Goal: Transaction & Acquisition: Book appointment/travel/reservation

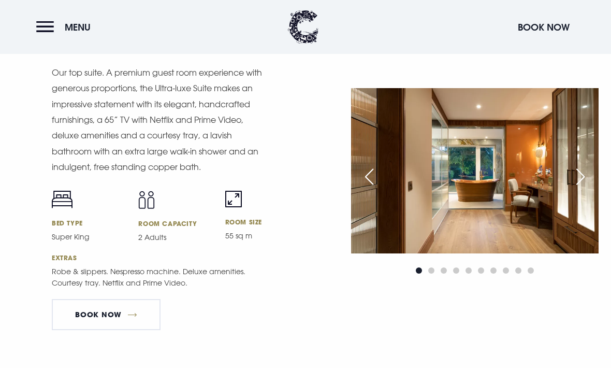
scroll to position [1413, 0]
click at [563, 234] on img at bounding box center [475, 170] width 248 height 165
click at [584, 188] on div "Next slide" at bounding box center [581, 176] width 26 height 23
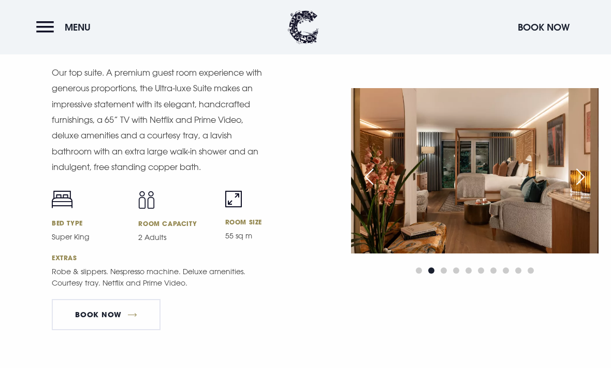
click at [586, 188] on div "Next slide" at bounding box center [581, 176] width 26 height 23
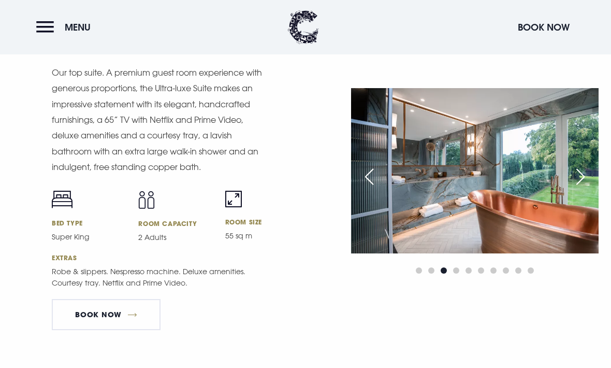
click at [585, 188] on div "Next slide" at bounding box center [581, 176] width 26 height 23
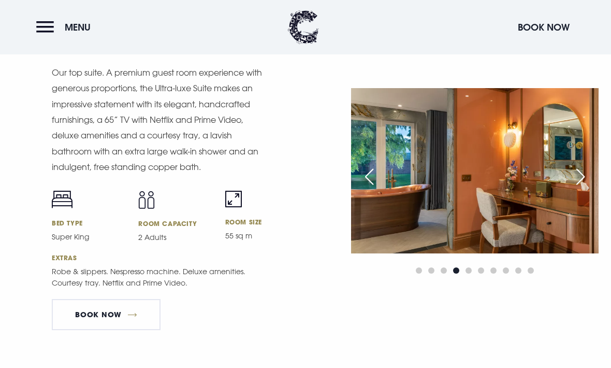
click at [584, 188] on div "Next slide" at bounding box center [581, 176] width 26 height 23
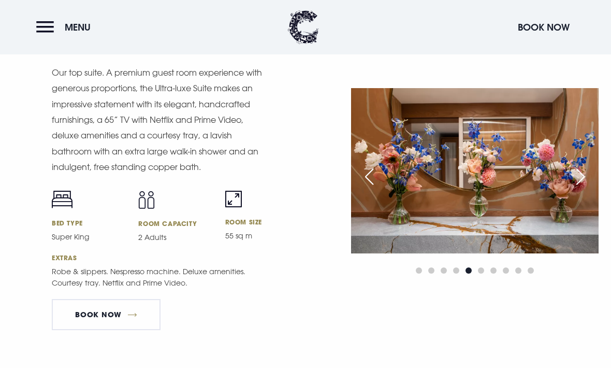
click at [584, 188] on div "Next slide" at bounding box center [581, 176] width 26 height 23
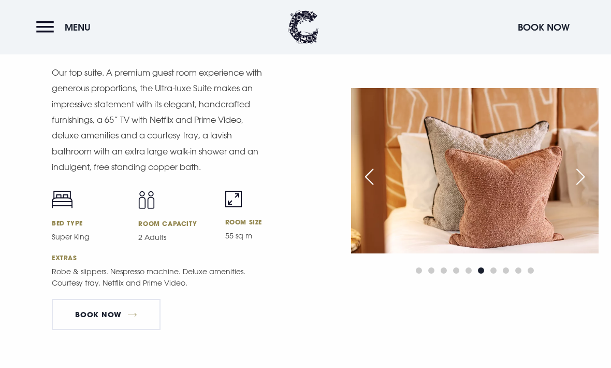
click at [584, 188] on div "Next slide" at bounding box center [581, 176] width 26 height 23
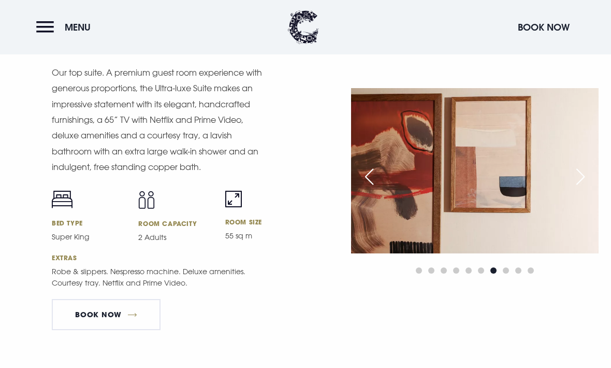
click at [583, 220] on img at bounding box center [475, 170] width 248 height 165
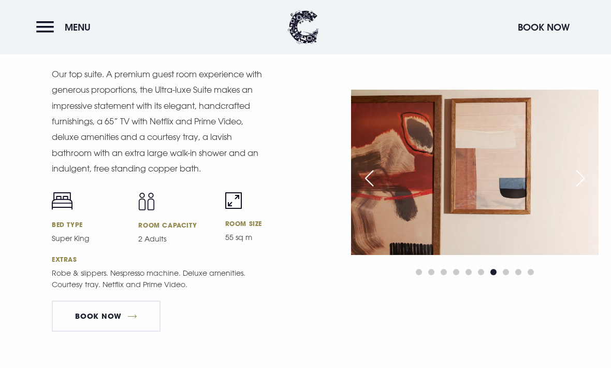
scroll to position [1427, 0]
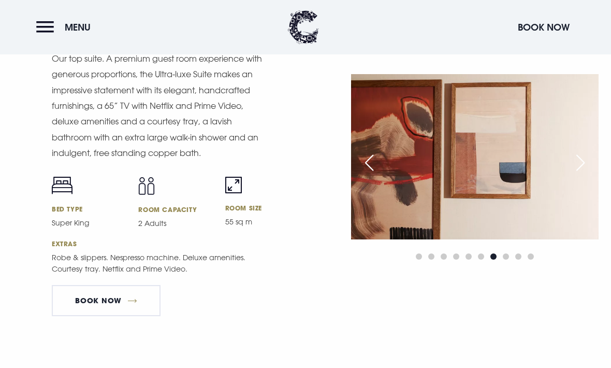
click at [88, 316] on link "Book Now" at bounding box center [106, 300] width 109 height 31
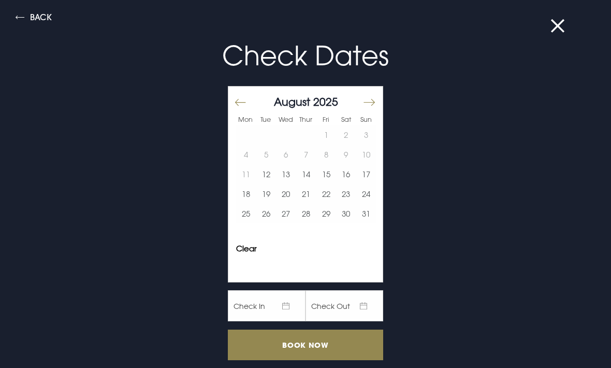
click at [370, 171] on button "17" at bounding box center [366, 174] width 20 height 20
click at [326, 197] on button "22" at bounding box center [326, 194] width 20 height 20
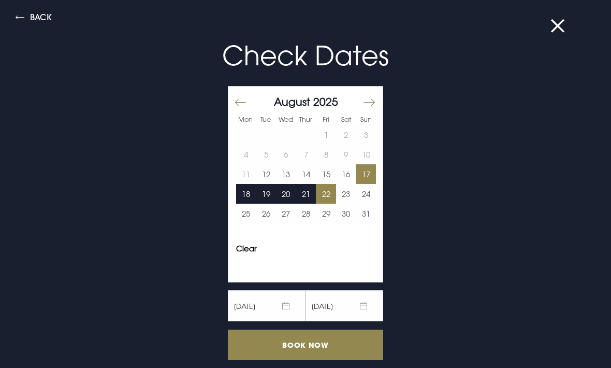
click at [351, 340] on input "Book Now" at bounding box center [305, 345] width 155 height 31
click at [539, 34] on div "Check Dates Mon Tue Wed Thur Fri Sat Sun [DATE] 1 2 3 4 5 6 7 8 9 10 11 12 13 1…" at bounding box center [305, 216] width 493 height 382
click at [561, 25] on button at bounding box center [564, 26] width 27 height 10
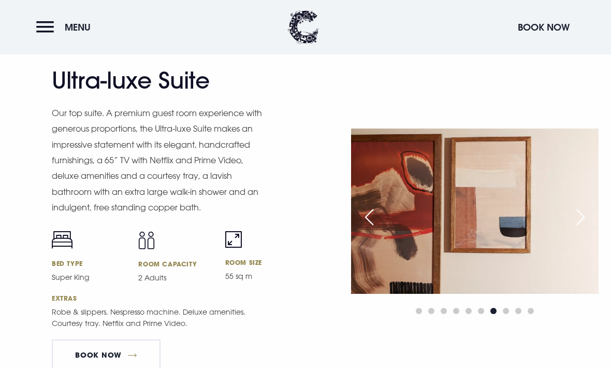
scroll to position [1372, 0]
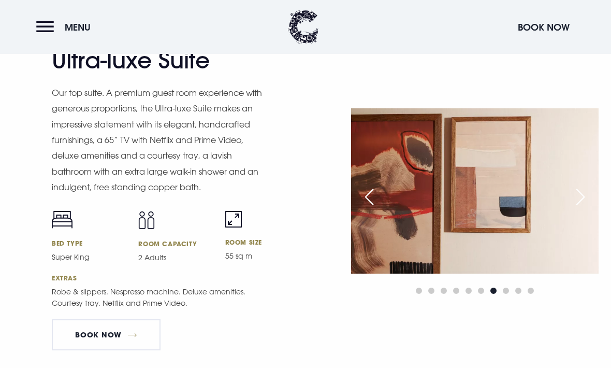
click at [586, 209] on div "Next slide" at bounding box center [581, 197] width 26 height 23
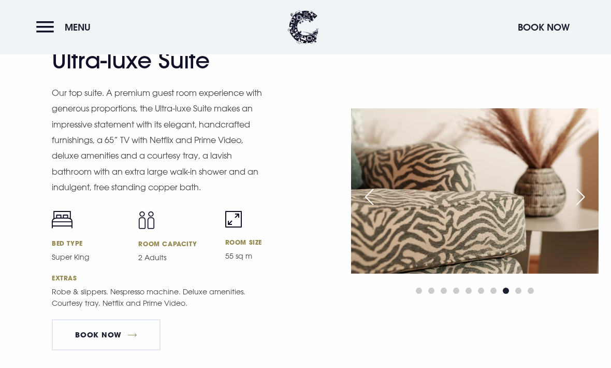
click at [588, 208] on div "Next slide" at bounding box center [581, 196] width 26 height 23
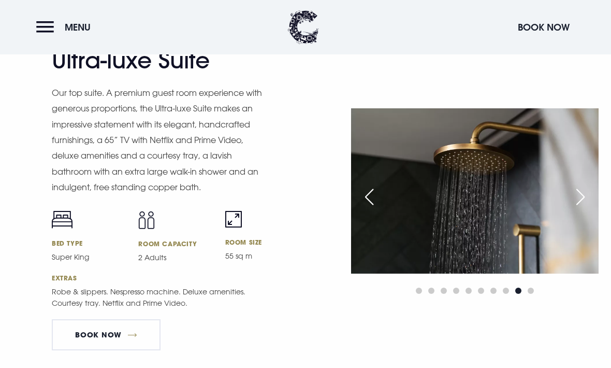
click at [588, 208] on div "Next slide" at bounding box center [581, 196] width 26 height 23
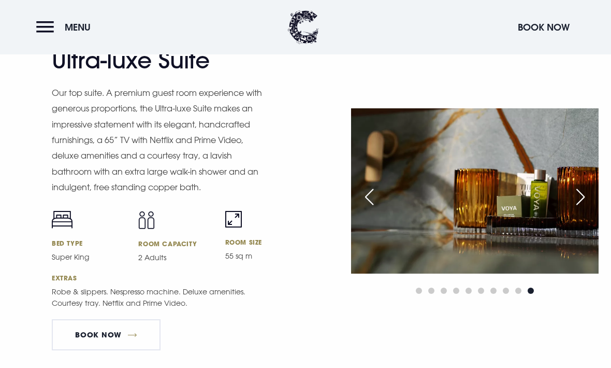
click at [588, 208] on div "Next slide" at bounding box center [581, 196] width 26 height 23
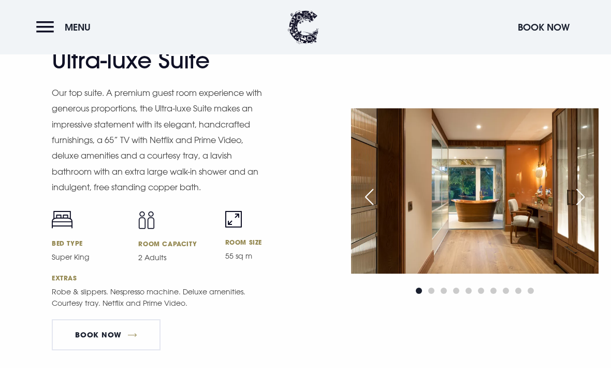
click at [587, 208] on div "Next slide" at bounding box center [581, 196] width 26 height 23
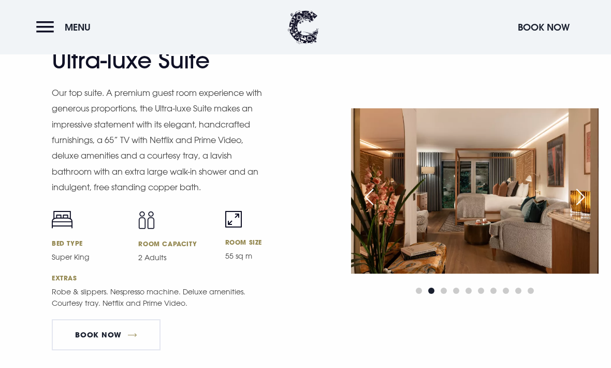
click at [588, 208] on div "Next slide" at bounding box center [581, 196] width 26 height 23
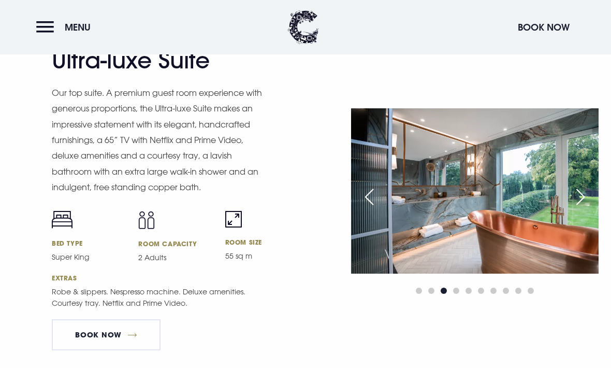
click at [586, 208] on div "Next slide" at bounding box center [581, 196] width 26 height 23
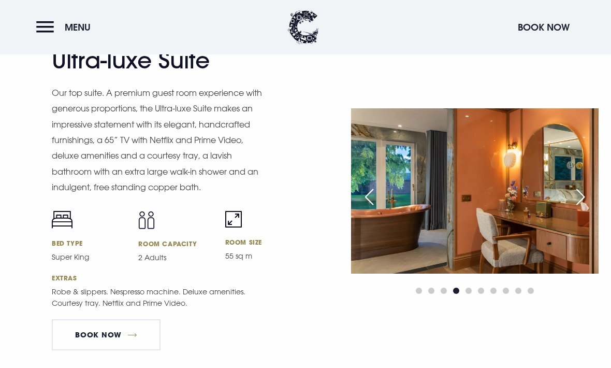
click at [586, 208] on div "Next slide" at bounding box center [581, 196] width 26 height 23
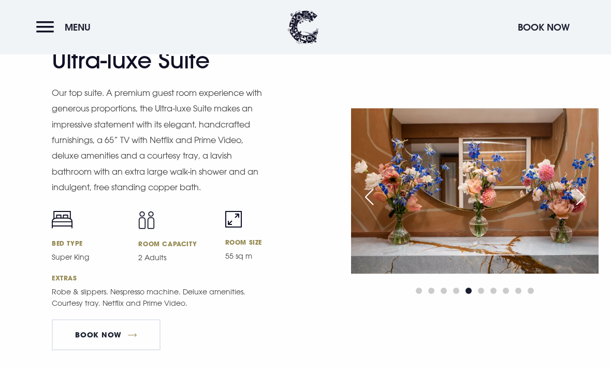
click at [585, 208] on div "Next slide" at bounding box center [581, 196] width 26 height 23
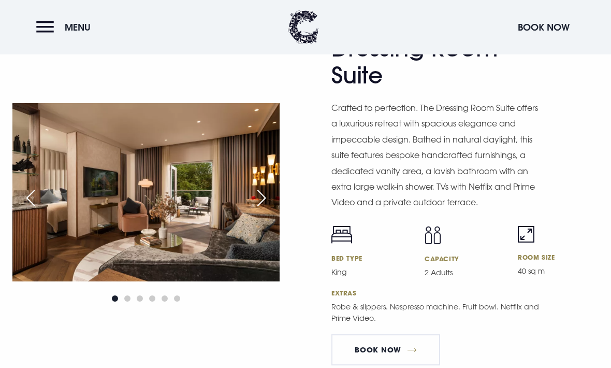
scroll to position [1771, 0]
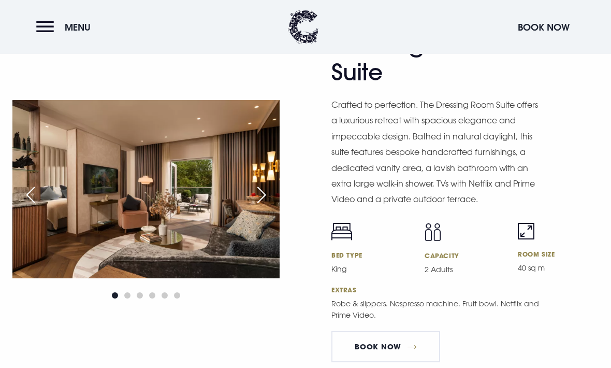
click at [265, 207] on div "Next slide" at bounding box center [262, 195] width 26 height 23
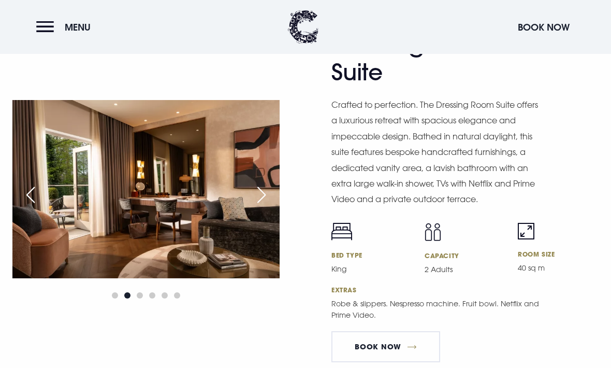
scroll to position [1772, 0]
click at [264, 206] on div "Next slide" at bounding box center [262, 194] width 26 height 23
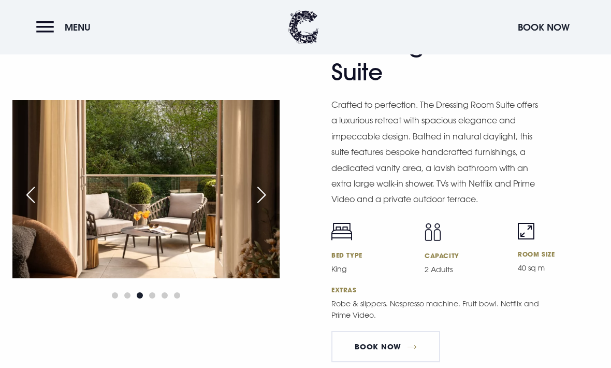
click at [265, 206] on div "Next slide" at bounding box center [262, 194] width 26 height 23
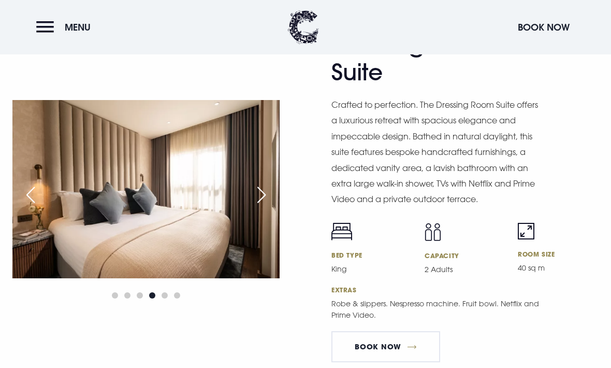
click at [262, 206] on div "Next slide" at bounding box center [262, 194] width 26 height 23
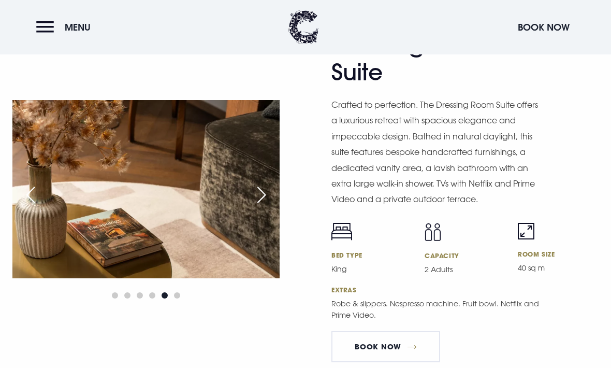
click at [262, 237] on img at bounding box center [145, 189] width 267 height 178
click at [259, 206] on div "Next slide" at bounding box center [262, 194] width 26 height 23
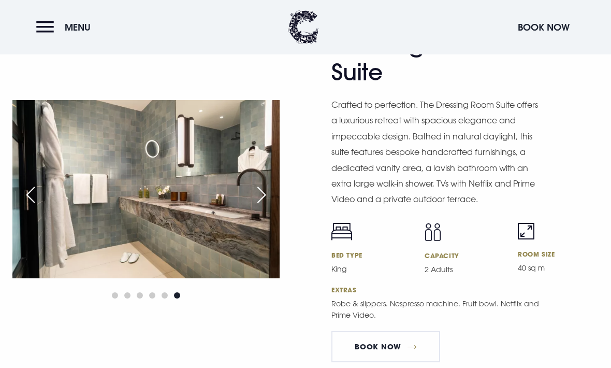
click at [259, 206] on div "Next slide" at bounding box center [262, 194] width 26 height 23
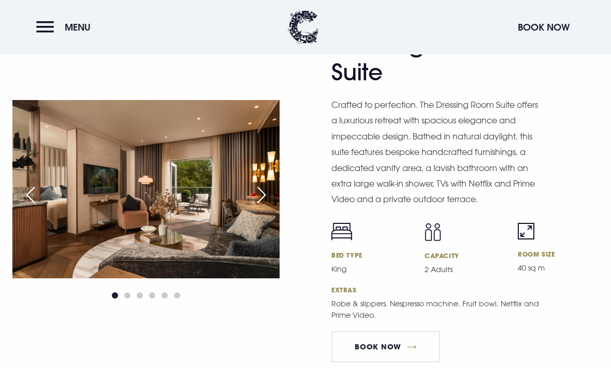
click at [261, 206] on div "Next slide" at bounding box center [262, 194] width 26 height 23
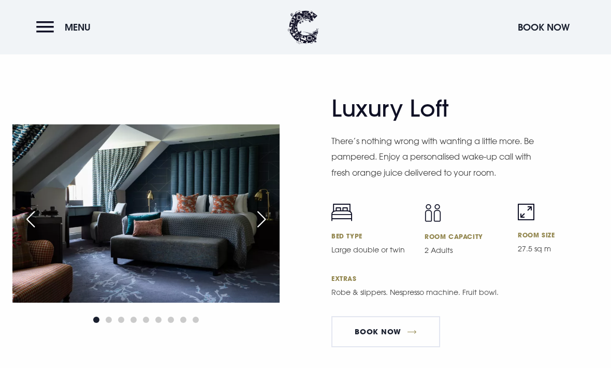
scroll to position [2414, 0]
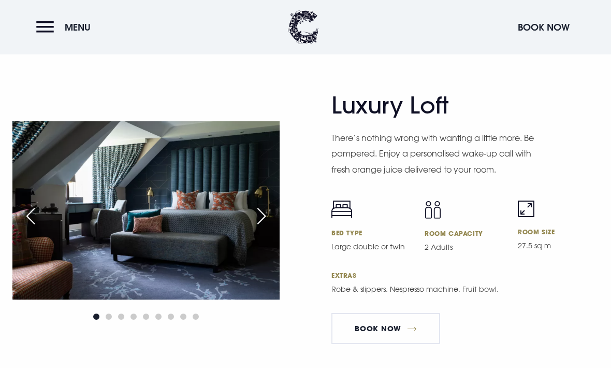
click at [252, 227] on div "Next slide" at bounding box center [262, 216] width 26 height 23
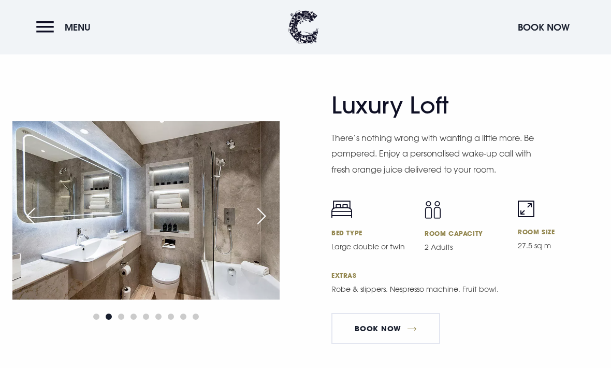
click at [258, 227] on div "Next slide" at bounding box center [262, 216] width 26 height 23
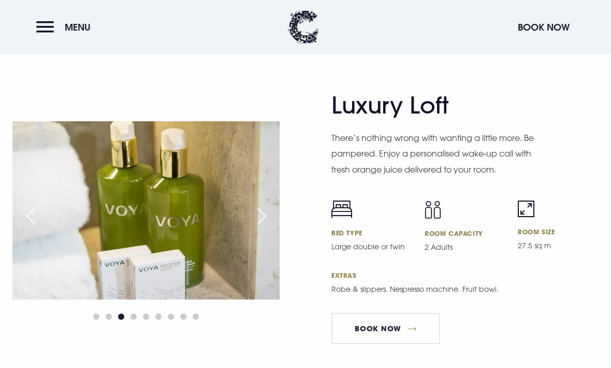
click at [260, 227] on div "Next slide" at bounding box center [262, 216] width 26 height 23
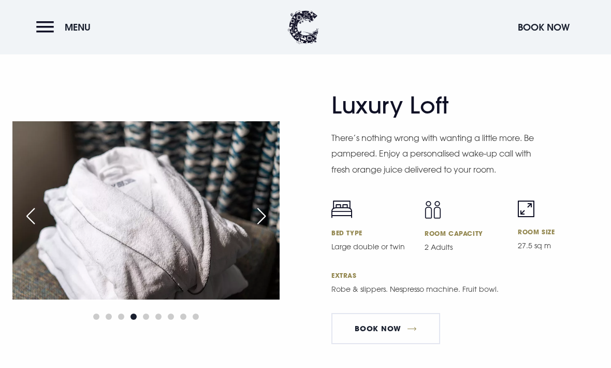
click at [261, 227] on div "Next slide" at bounding box center [262, 216] width 26 height 23
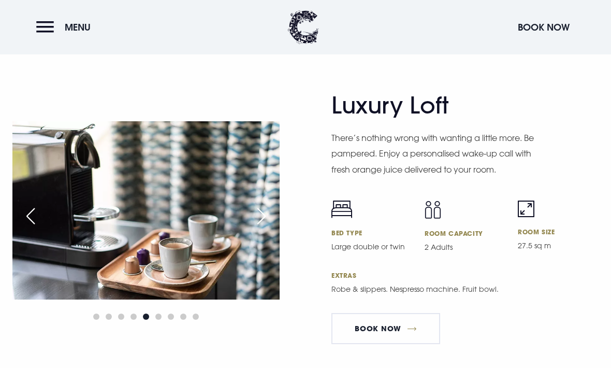
click at [263, 227] on div "Next slide" at bounding box center [262, 216] width 26 height 23
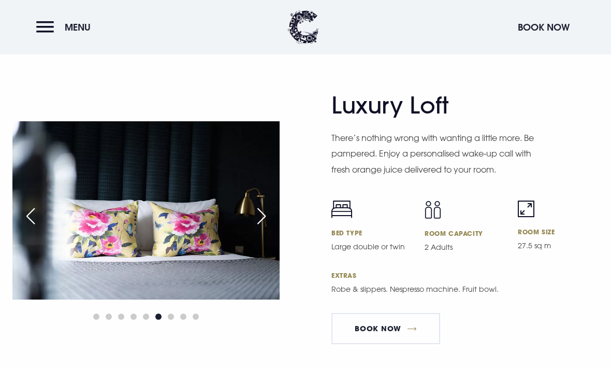
click at [263, 227] on div "Next slide" at bounding box center [262, 216] width 26 height 23
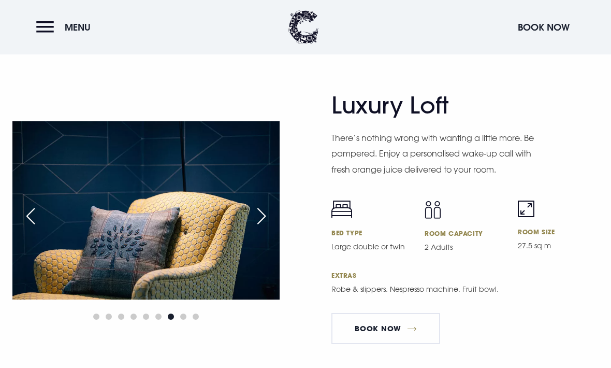
click at [261, 227] on div "Next slide" at bounding box center [262, 216] width 26 height 23
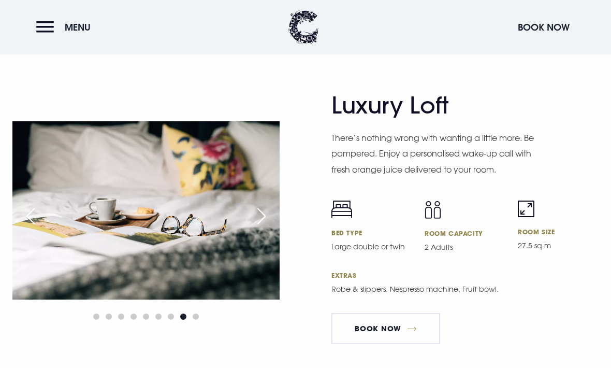
click at [263, 227] on div "Next slide" at bounding box center [262, 216] width 26 height 23
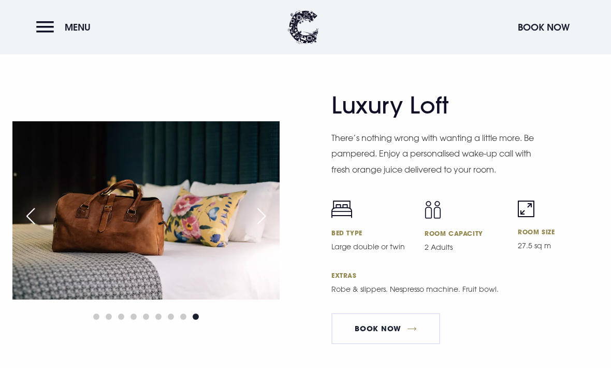
click at [263, 227] on div "Next slide" at bounding box center [262, 216] width 26 height 23
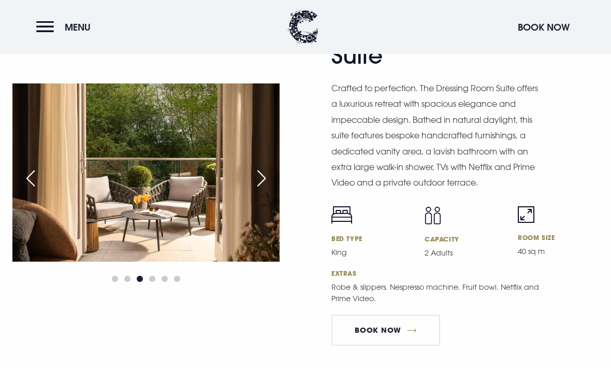
scroll to position [1789, 0]
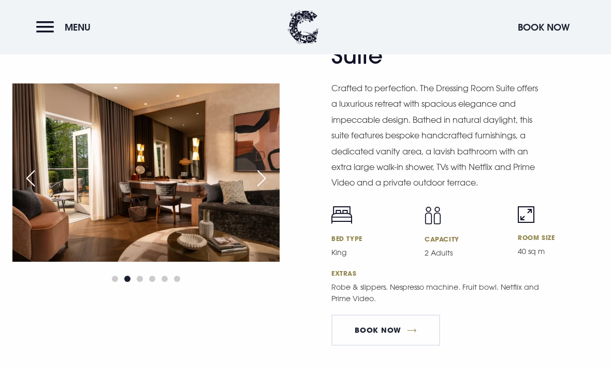
click at [572, 314] on div "Extras Robe & slippers. Nespresso machine. Fruit bowl. Netflix and Prime Video." at bounding box center [465, 292] width 267 height 46
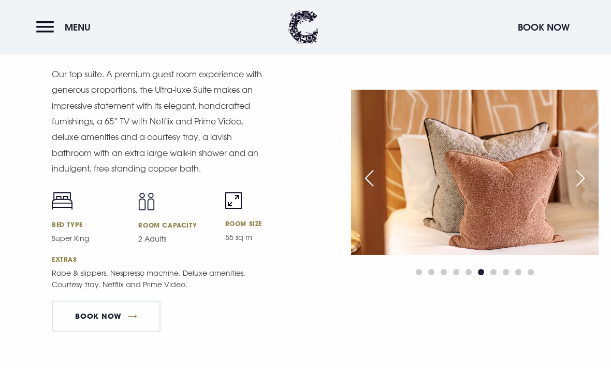
scroll to position [1417, 0]
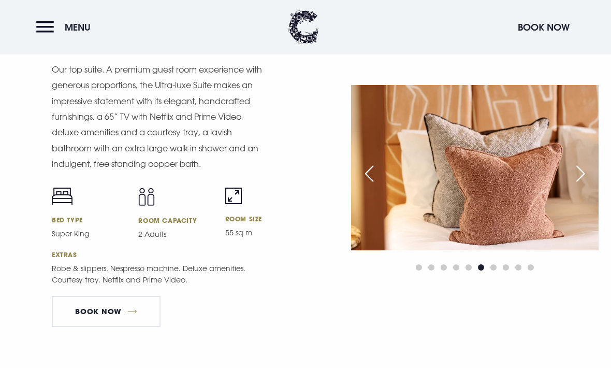
click at [574, 250] on img at bounding box center [475, 167] width 248 height 165
click at [581, 185] on div "Next slide" at bounding box center [581, 173] width 26 height 23
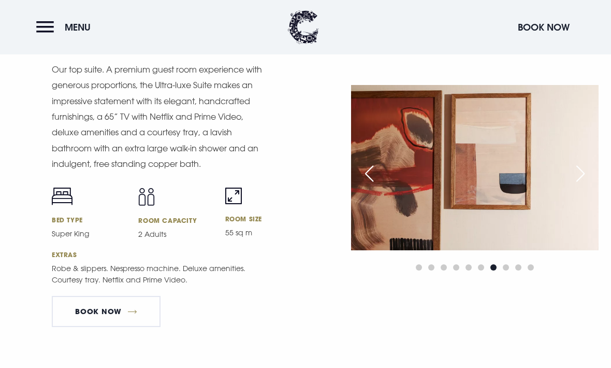
click at [570, 185] on div "Next slide" at bounding box center [581, 173] width 26 height 23
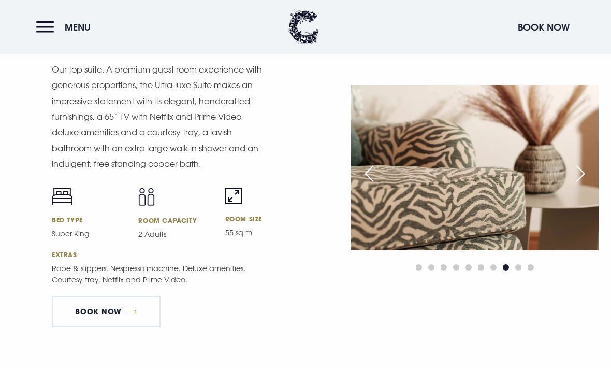
click at [573, 185] on div "Next slide" at bounding box center [581, 173] width 26 height 23
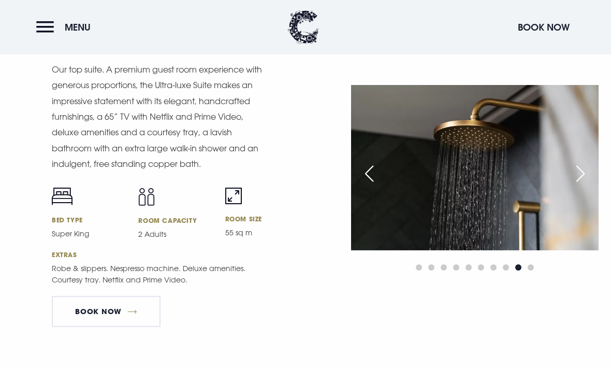
click at [575, 185] on div "Next slide" at bounding box center [581, 173] width 26 height 23
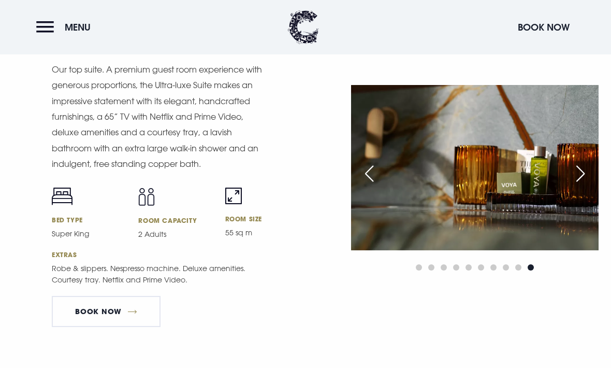
click at [576, 185] on div "Next slide" at bounding box center [581, 173] width 26 height 23
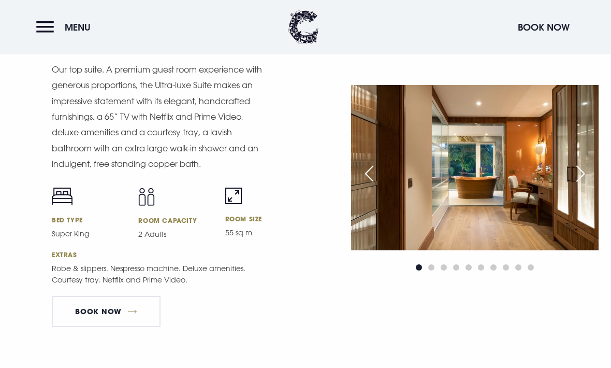
click at [576, 185] on div "Next slide" at bounding box center [581, 173] width 26 height 23
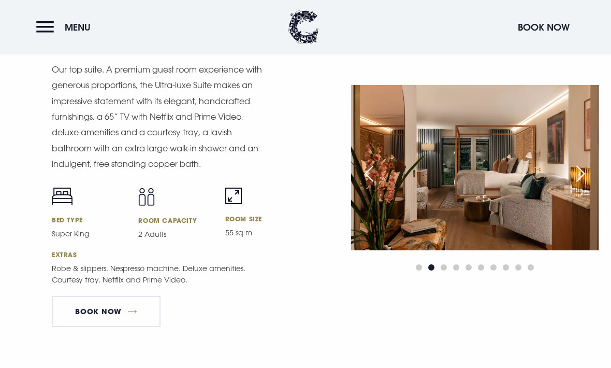
click at [575, 185] on div "Next slide" at bounding box center [581, 173] width 26 height 23
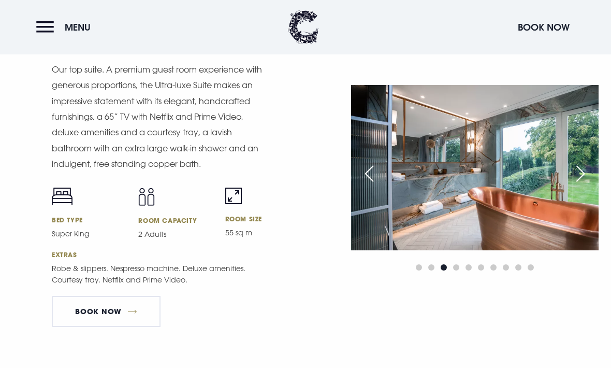
click at [575, 185] on div "Next slide" at bounding box center [581, 173] width 26 height 23
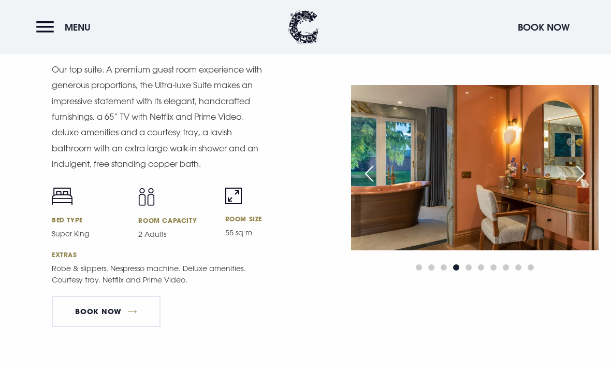
click at [574, 185] on div "Next slide" at bounding box center [581, 173] width 26 height 23
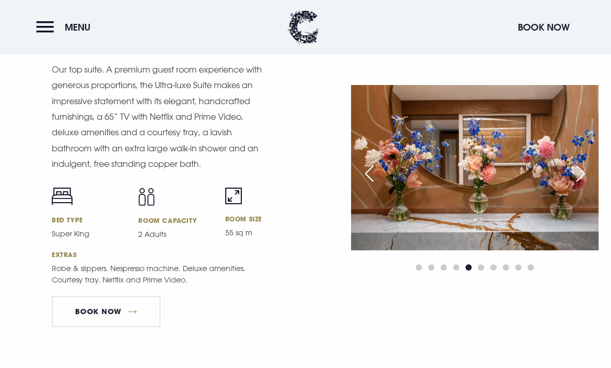
click at [574, 185] on div "Next slide" at bounding box center [581, 173] width 26 height 23
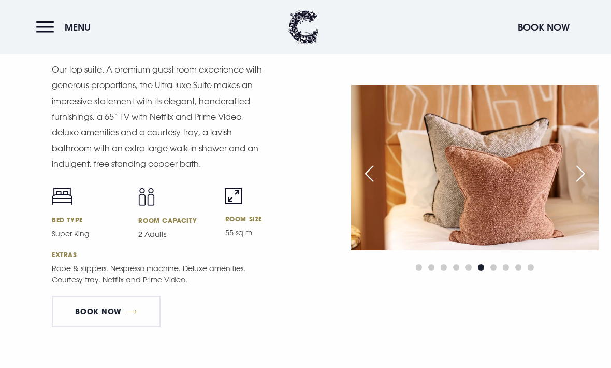
click at [576, 185] on div "Next slide" at bounding box center [581, 173] width 26 height 23
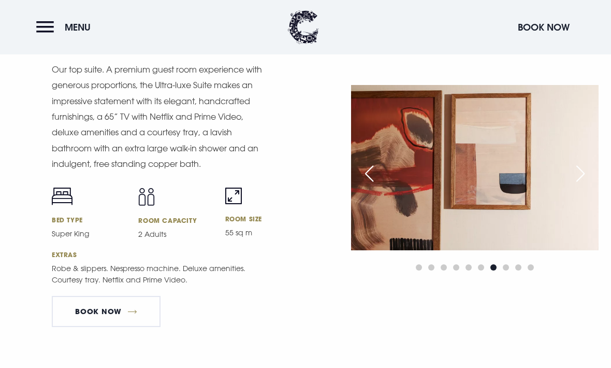
click at [576, 185] on div "Next slide" at bounding box center [581, 173] width 26 height 23
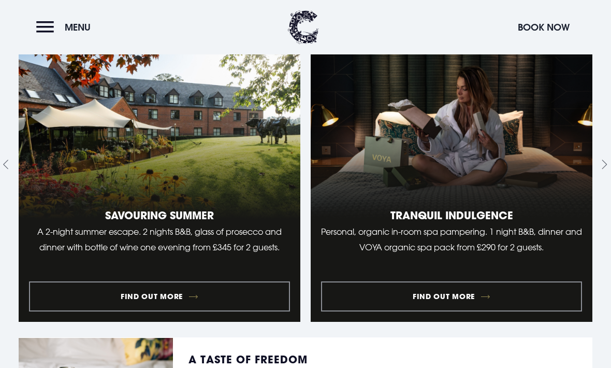
scroll to position [891, 0]
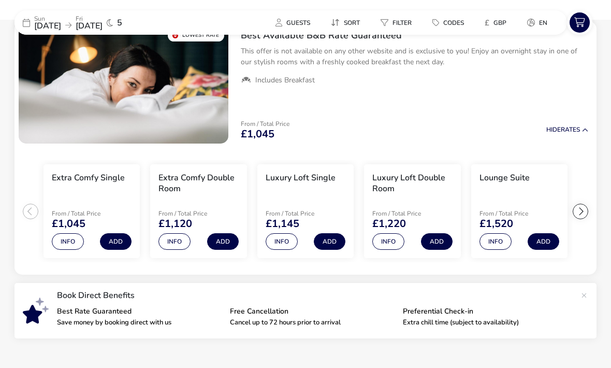
scroll to position [82, 0]
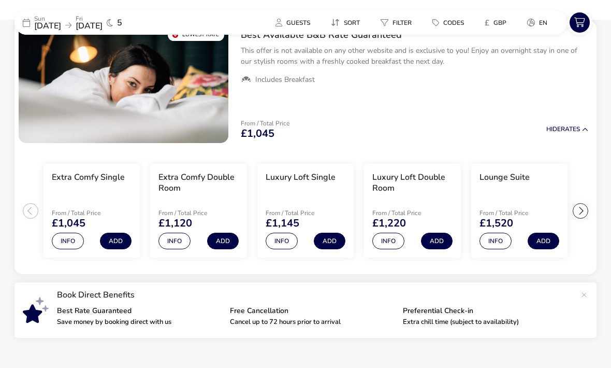
click at [591, 207] on ul "Extra Comfy Single From / Total Price £1,045 Info Add Extra Comfy Double Room F…" at bounding box center [306, 210] width 582 height 127
click at [582, 212] on div at bounding box center [581, 211] width 16 height 16
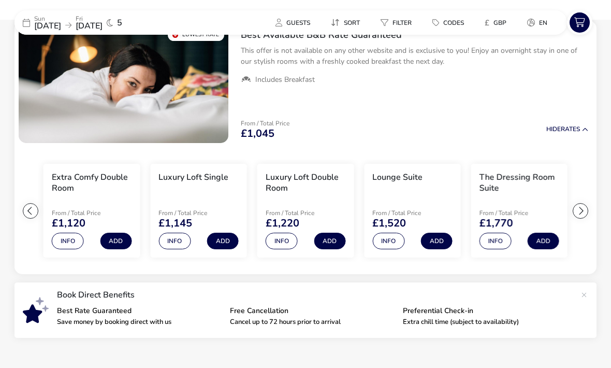
click at [583, 211] on div at bounding box center [581, 211] width 16 height 16
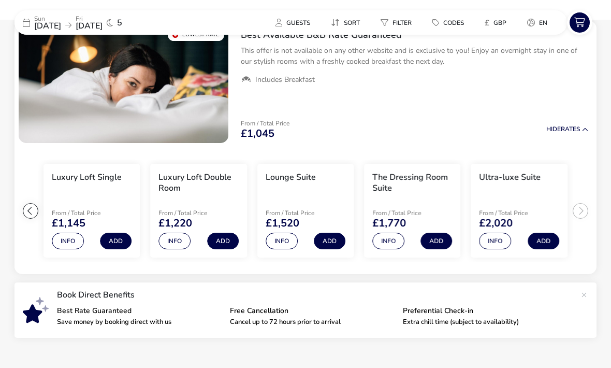
click at [587, 211] on ul "Extra Comfy Single From / Total Price £1,045 Info Add Extra Comfy Double Room F…" at bounding box center [306, 210] width 582 height 127
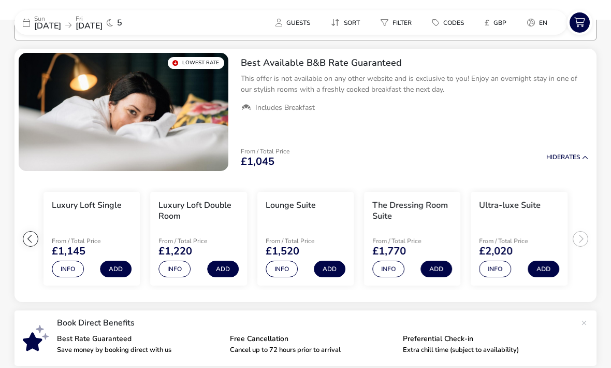
scroll to position [48, 0]
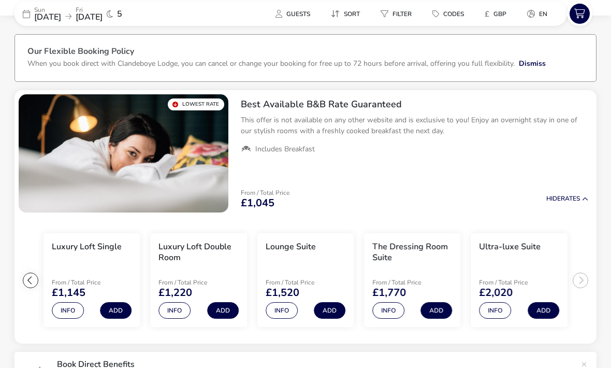
click at [578, 277] on ul "Extra Comfy Single From / Total Price £1,045 Info Add Extra Comfy Double Room F…" at bounding box center [306, 280] width 582 height 127
click at [581, 276] on ul "Extra Comfy Single From / Total Price £1,045 Info Add Extra Comfy Double Room F…" at bounding box center [306, 280] width 582 height 127
click at [589, 276] on ul "Extra Comfy Single From / Total Price £1,045 Info Add Extra Comfy Double Room F…" at bounding box center [306, 280] width 582 height 127
click at [525, 268] on li "Ultra-luxe Suite From / Total Price £2,020 Info Add" at bounding box center [519, 280] width 96 height 94
click at [541, 310] on button "Add" at bounding box center [544, 310] width 32 height 17
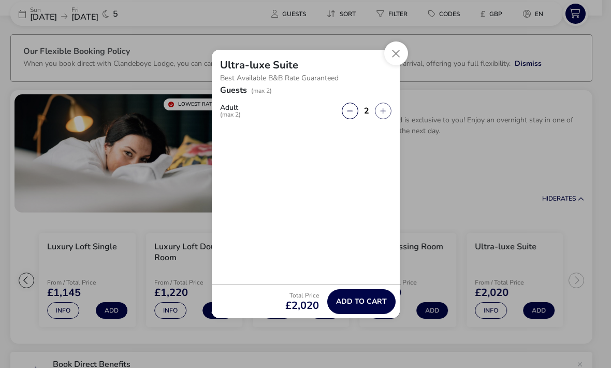
click at [365, 314] on button "Add to cart" at bounding box center [361, 301] width 68 height 25
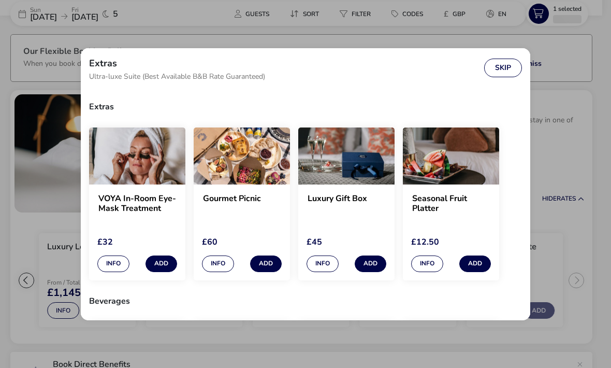
click at [500, 73] on button "Skip" at bounding box center [503, 68] width 38 height 19
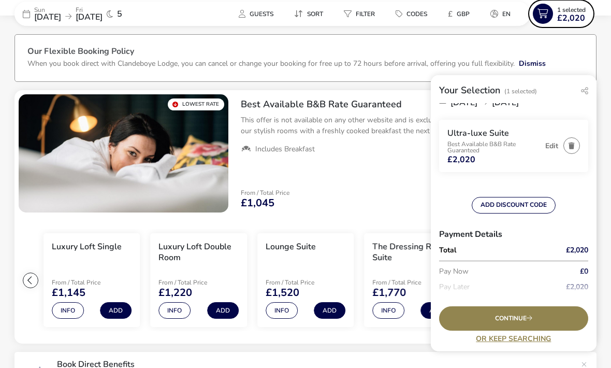
scroll to position [18, 0]
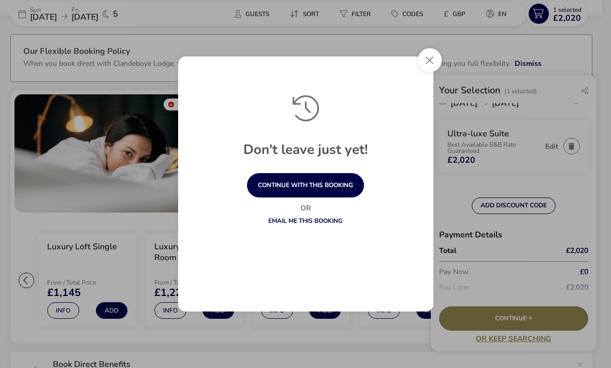
click at [437, 72] on button "Close" at bounding box center [430, 60] width 24 height 24
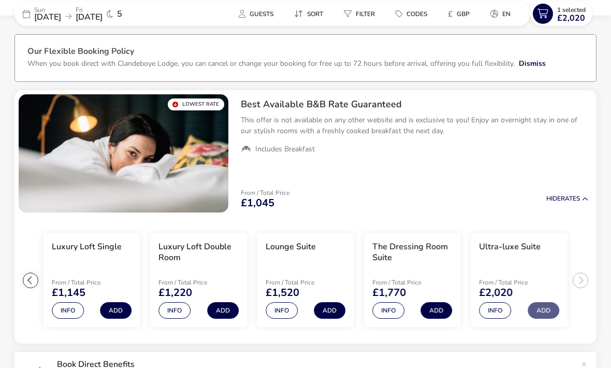
click at [396, 310] on button "Info" at bounding box center [389, 310] width 32 height 17
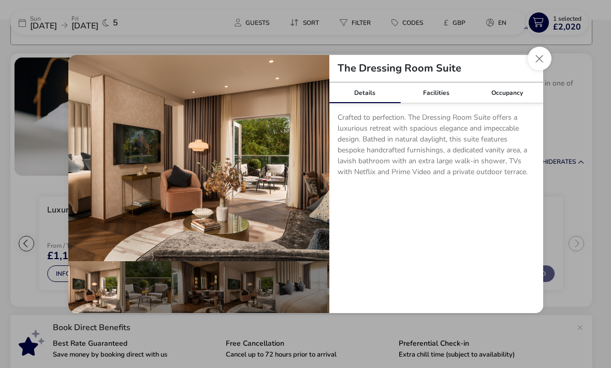
scroll to position [49, 0]
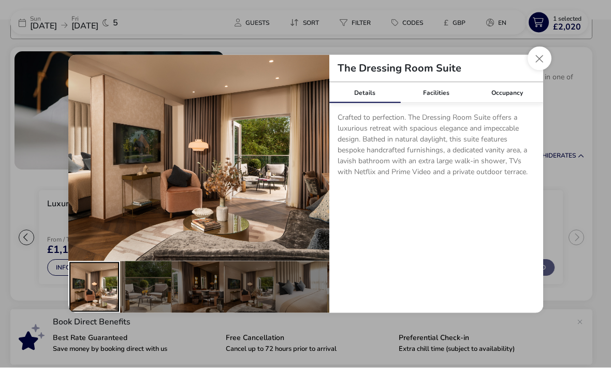
click at [111, 305] on div "details" at bounding box center [94, 287] width 52 height 52
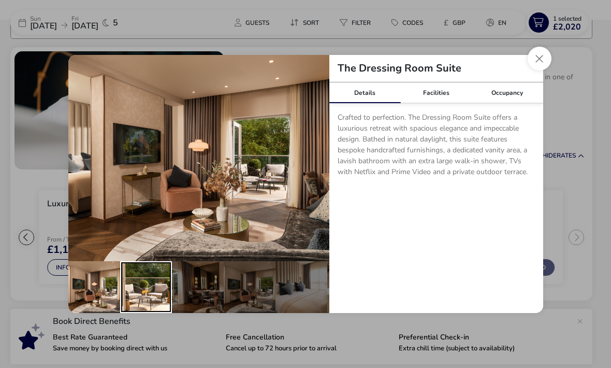
click at [158, 312] on div "details" at bounding box center [146, 287] width 52 height 52
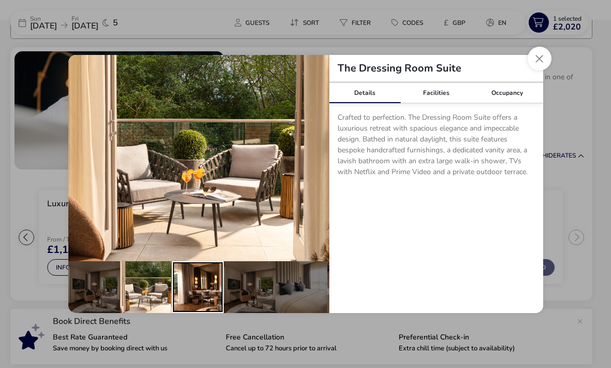
click at [202, 307] on div "details" at bounding box center [198, 287] width 52 height 52
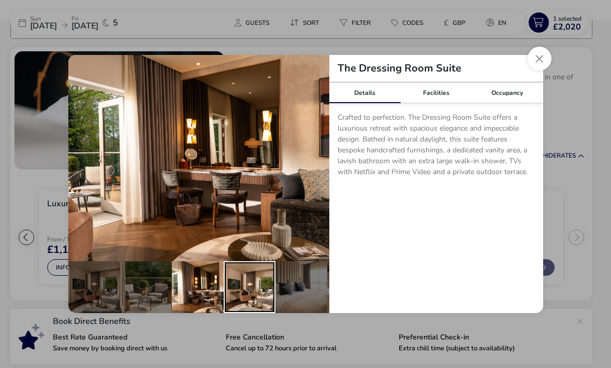
click at [246, 311] on div "details" at bounding box center [250, 287] width 52 height 52
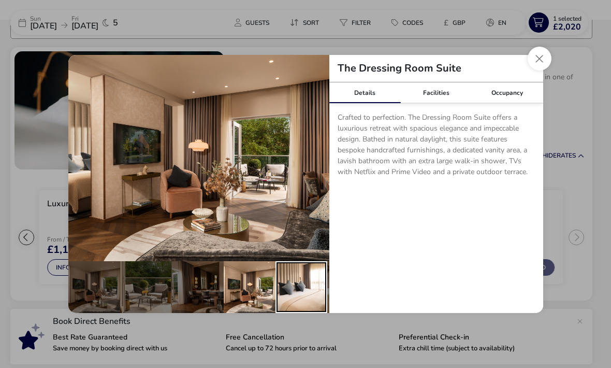
click at [287, 313] on div "details" at bounding box center [302, 287] width 52 height 52
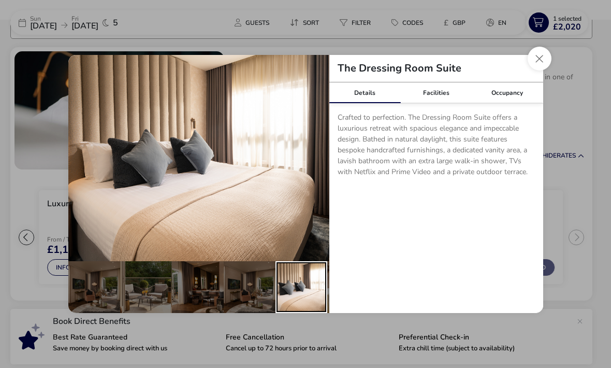
click at [306, 309] on div "details" at bounding box center [302, 287] width 52 height 52
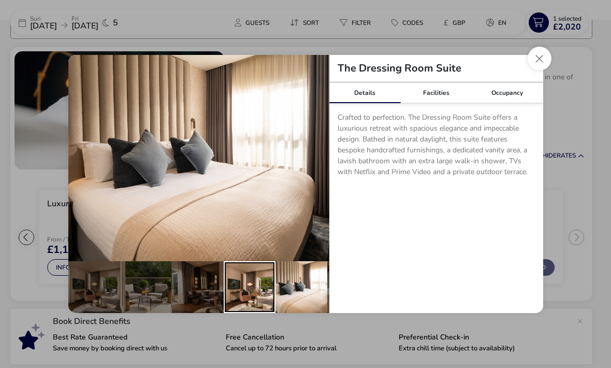
click at [255, 312] on div "details" at bounding box center [250, 287] width 52 height 52
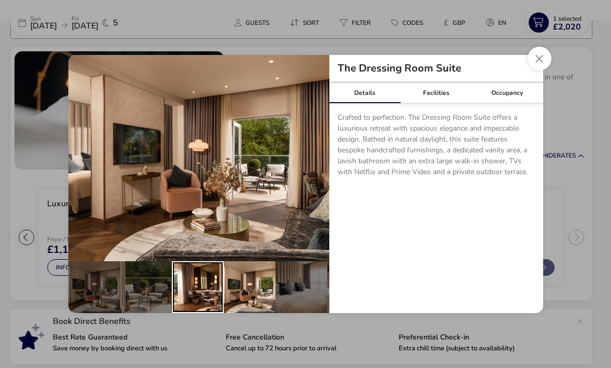
click at [213, 310] on div "details" at bounding box center [198, 287] width 52 height 52
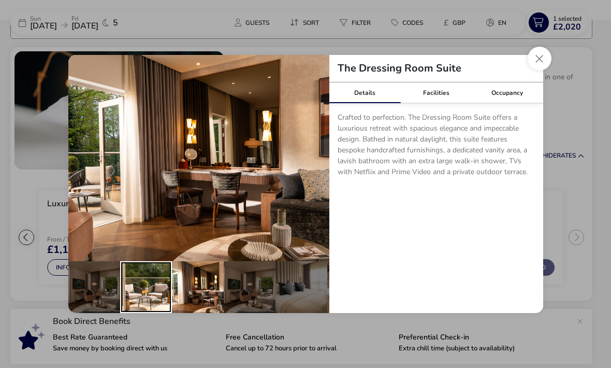
click at [170, 313] on div "details" at bounding box center [146, 287] width 52 height 52
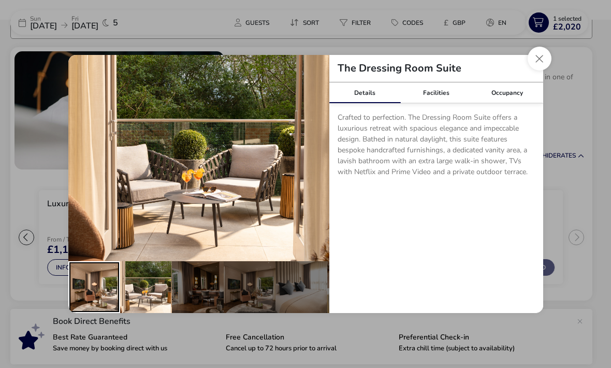
click at [107, 308] on div "details" at bounding box center [94, 287] width 52 height 52
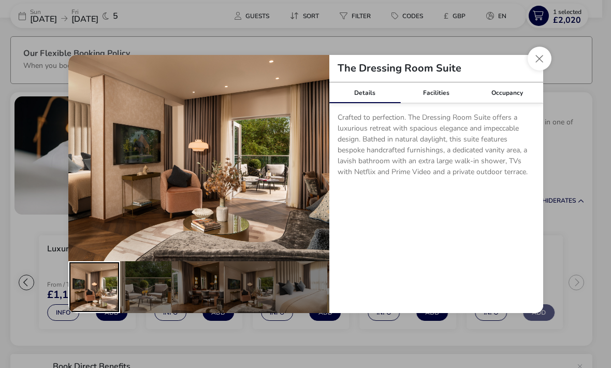
scroll to position [45, 0]
click at [442, 103] on div "Facilities" at bounding box center [436, 92] width 71 height 21
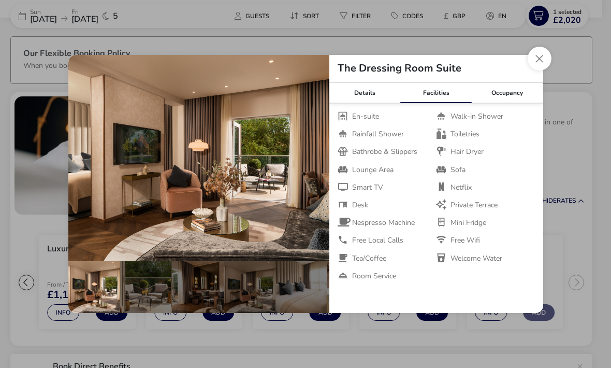
click at [519, 103] on div "Occupancy" at bounding box center [507, 92] width 71 height 21
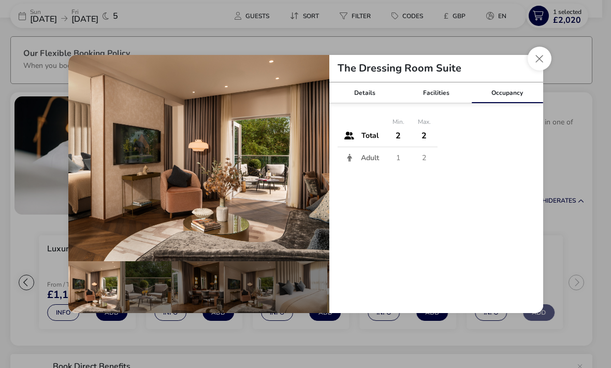
click at [543, 70] on button "Close dialog" at bounding box center [540, 59] width 24 height 24
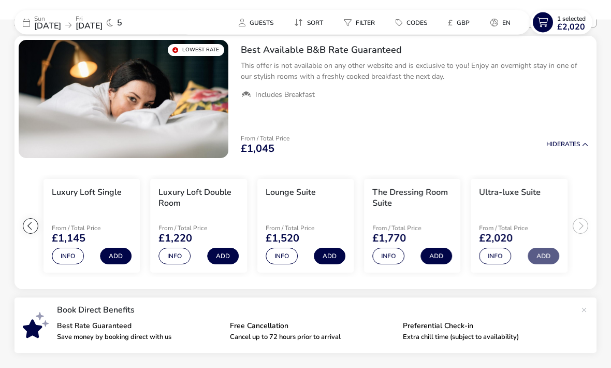
scroll to position [62, 0]
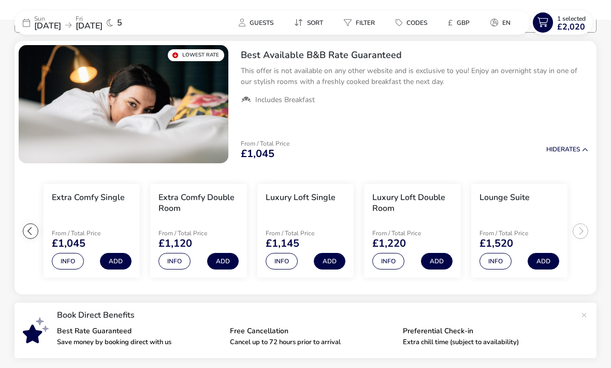
click at [396, 258] on button "Info" at bounding box center [389, 261] width 32 height 17
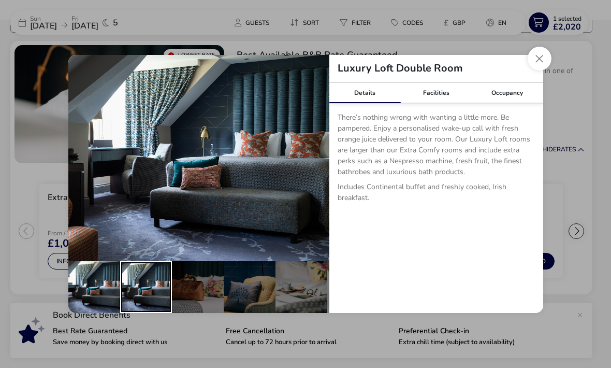
click at [158, 310] on div "details" at bounding box center [146, 287] width 52 height 52
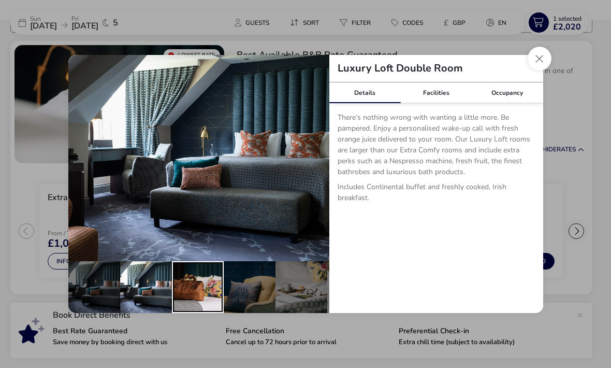
click at [211, 307] on div "details" at bounding box center [198, 287] width 52 height 52
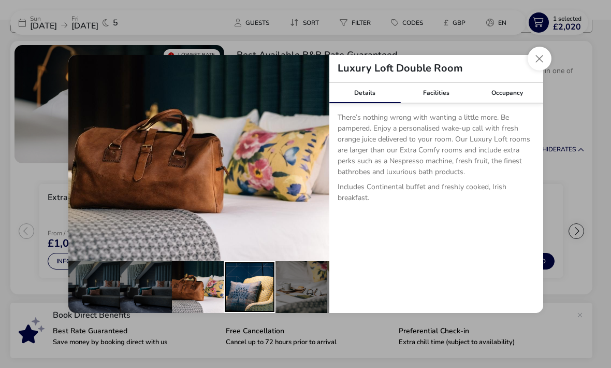
click at [251, 312] on div "details" at bounding box center [250, 287] width 52 height 52
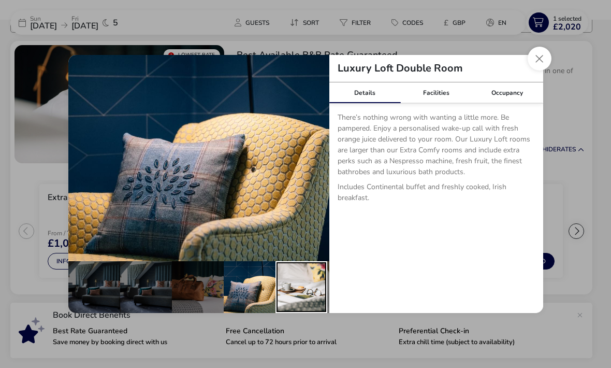
click at [297, 309] on div "details" at bounding box center [302, 287] width 52 height 52
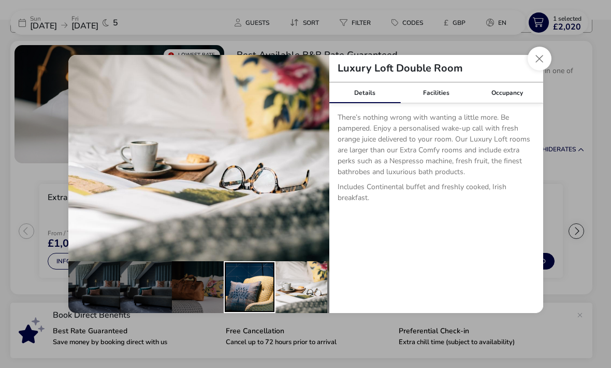
click at [243, 309] on div "details" at bounding box center [250, 287] width 52 height 52
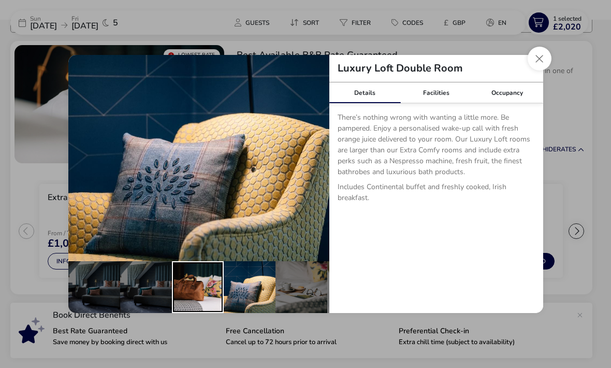
click at [194, 308] on div "details" at bounding box center [198, 287] width 52 height 52
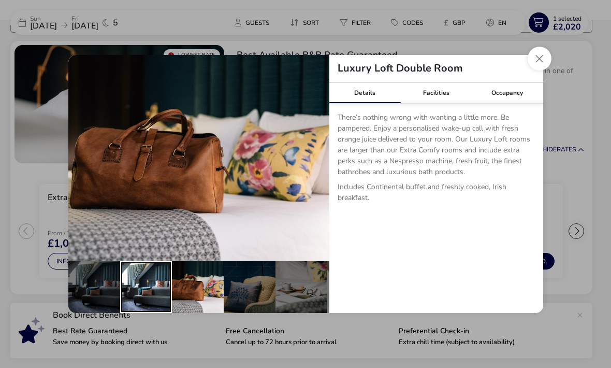
click at [135, 313] on div "details" at bounding box center [146, 287] width 52 height 52
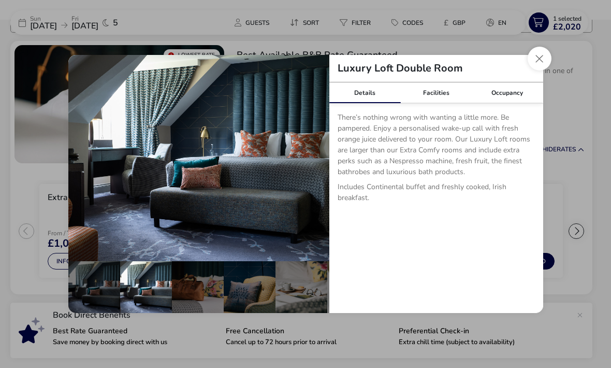
click at [445, 103] on div "Facilities" at bounding box center [436, 92] width 71 height 21
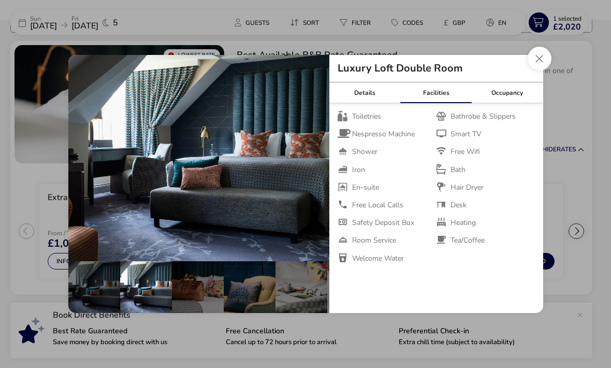
click at [517, 103] on div "Occupancy" at bounding box center [507, 92] width 71 height 21
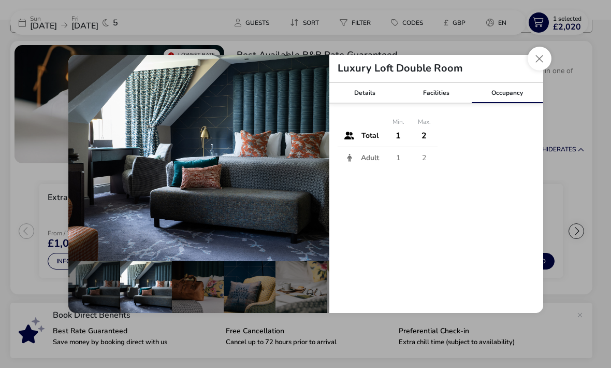
click at [546, 70] on button "Close dialog" at bounding box center [540, 59] width 24 height 24
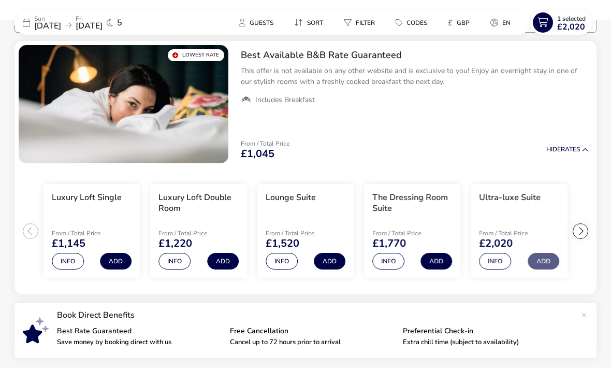
click at [390, 260] on button "Info" at bounding box center [389, 261] width 32 height 17
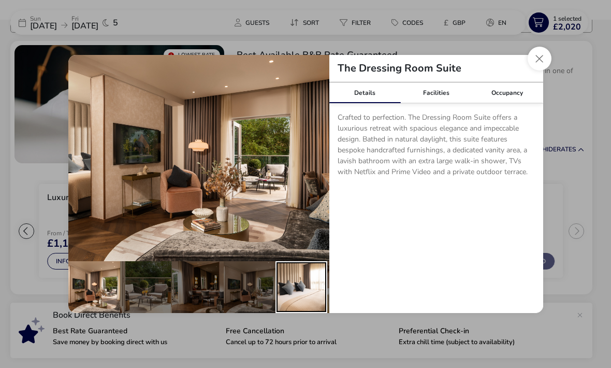
click at [307, 301] on div "details" at bounding box center [302, 287] width 52 height 52
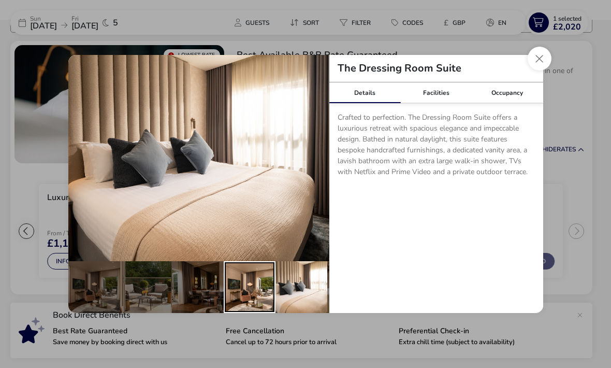
click at [226, 309] on div "details" at bounding box center [250, 287] width 52 height 52
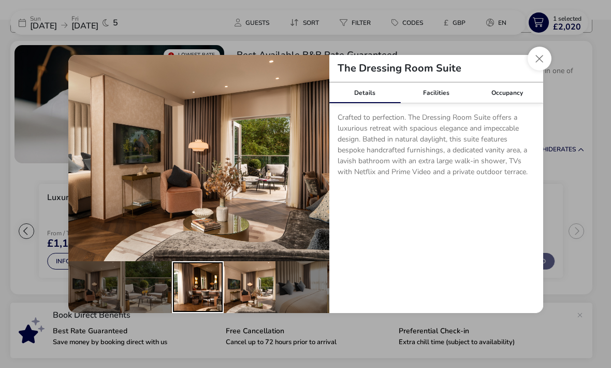
click at [181, 311] on div "details" at bounding box center [198, 287] width 52 height 52
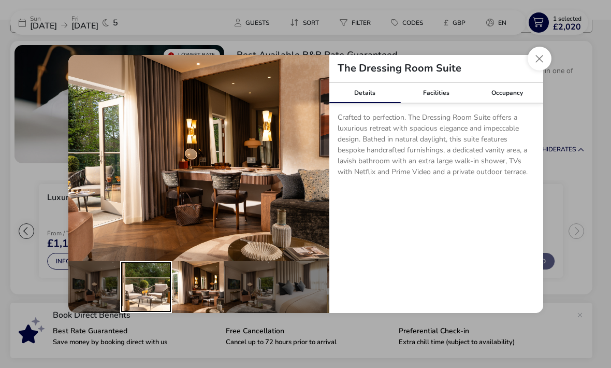
click at [131, 312] on div "details" at bounding box center [146, 287] width 52 height 52
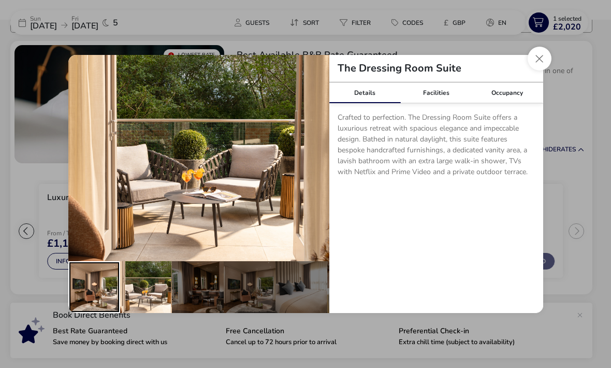
click at [94, 313] on div "details" at bounding box center [94, 287] width 52 height 52
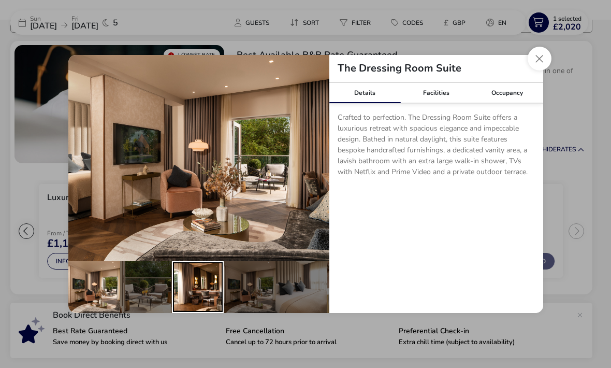
click at [200, 313] on div "details" at bounding box center [198, 287] width 52 height 52
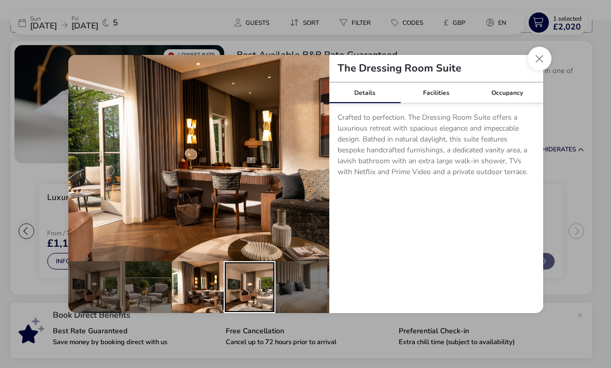
click at [244, 313] on div "details" at bounding box center [250, 287] width 52 height 52
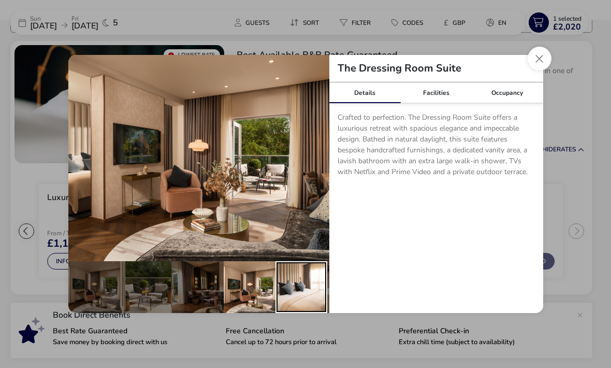
click at [296, 313] on div "details" at bounding box center [302, 287] width 52 height 52
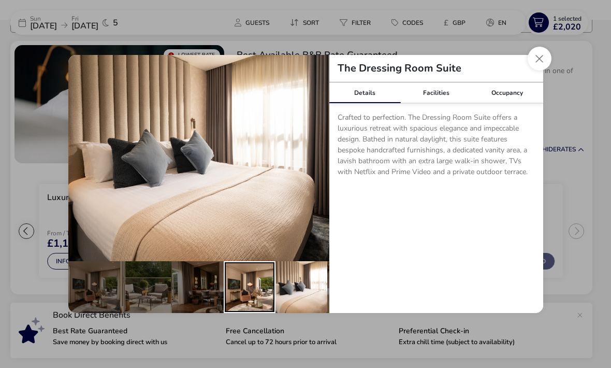
click at [261, 313] on div "details" at bounding box center [250, 287] width 52 height 52
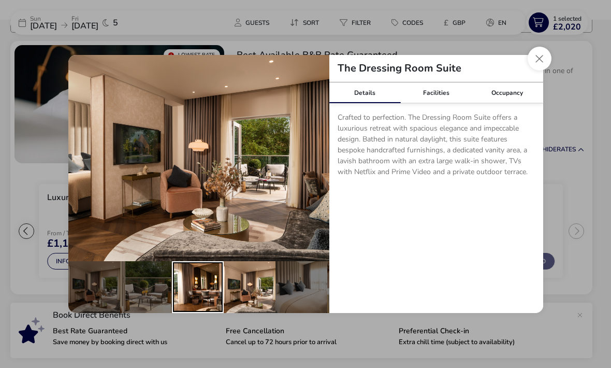
click at [195, 313] on div "details" at bounding box center [198, 287] width 52 height 52
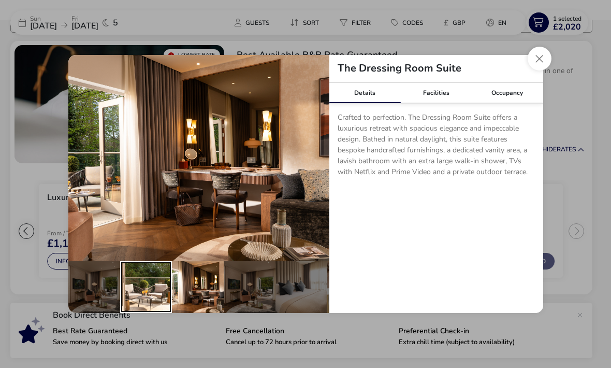
click at [164, 313] on div "details" at bounding box center [146, 287] width 52 height 52
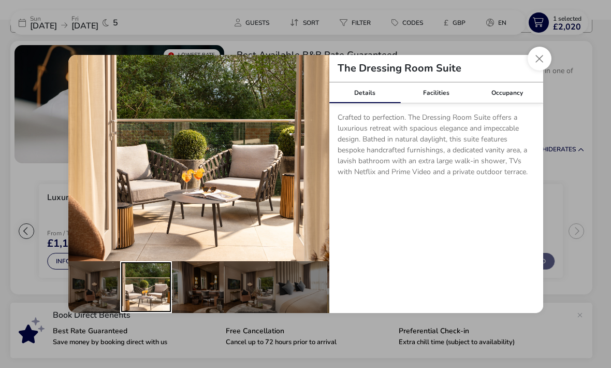
click at [120, 306] on div "details" at bounding box center [146, 287] width 52 height 52
click at [536, 70] on button "Close dialog" at bounding box center [540, 59] width 24 height 24
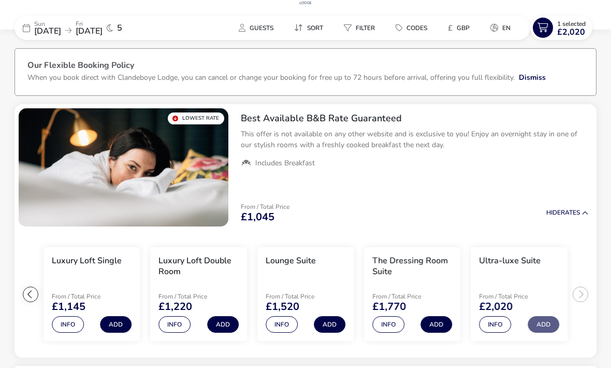
scroll to position [0, 0]
